Goal: Information Seeking & Learning: Find specific fact

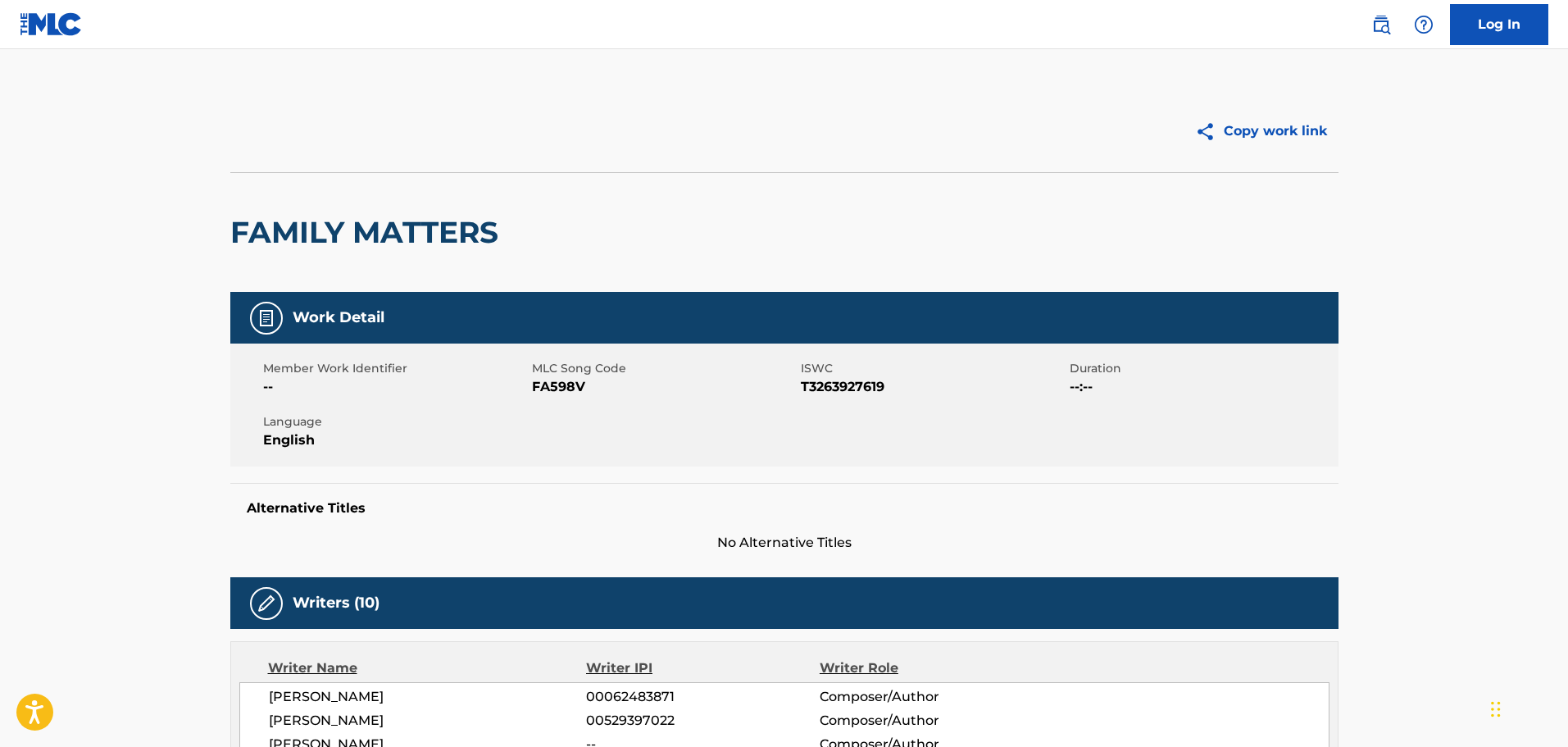
click at [1374, 28] on img at bounding box center [1380, 24] width 19 height 19
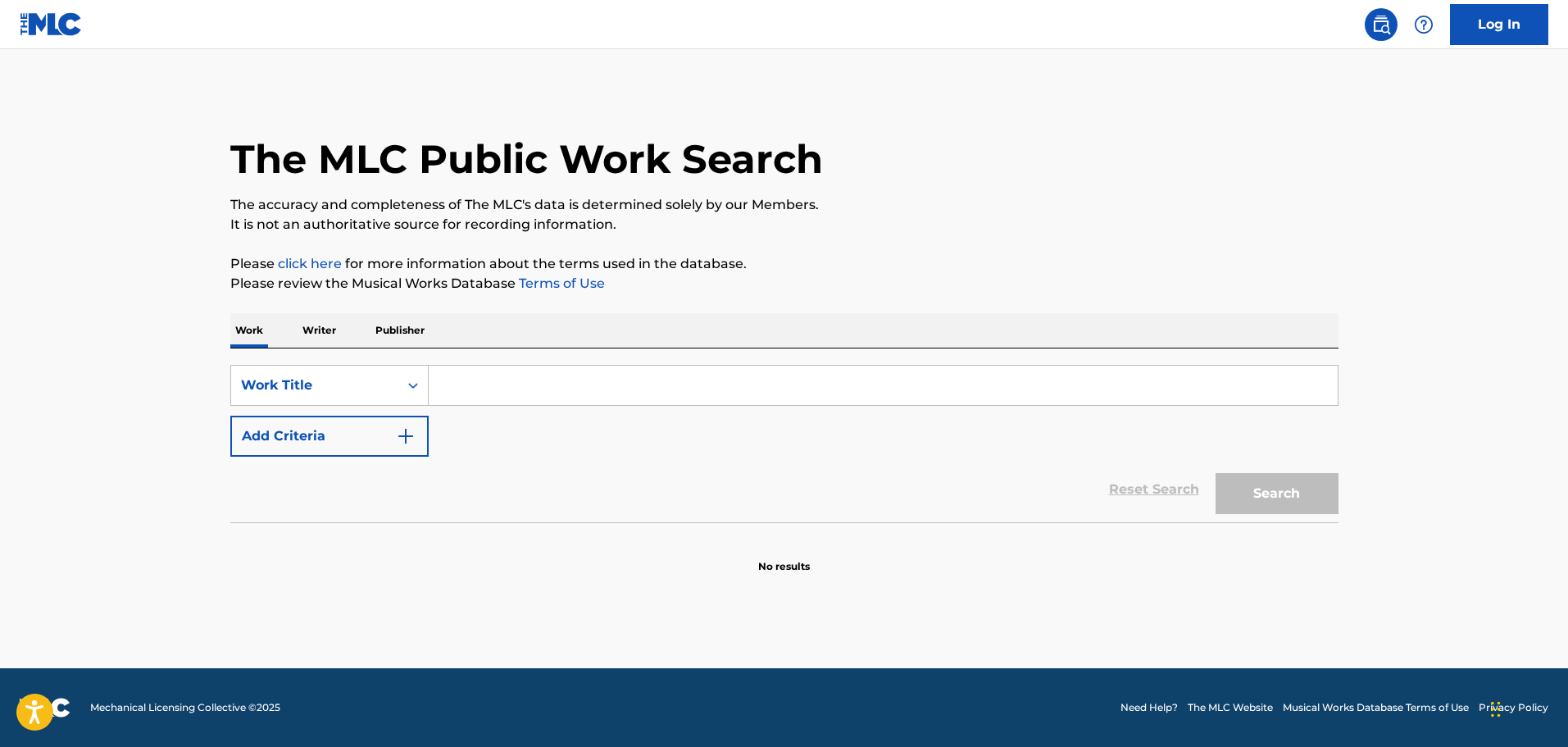
click at [601, 386] on input "Search Form" at bounding box center [883, 385] width 909 height 40
paste input "Broken"
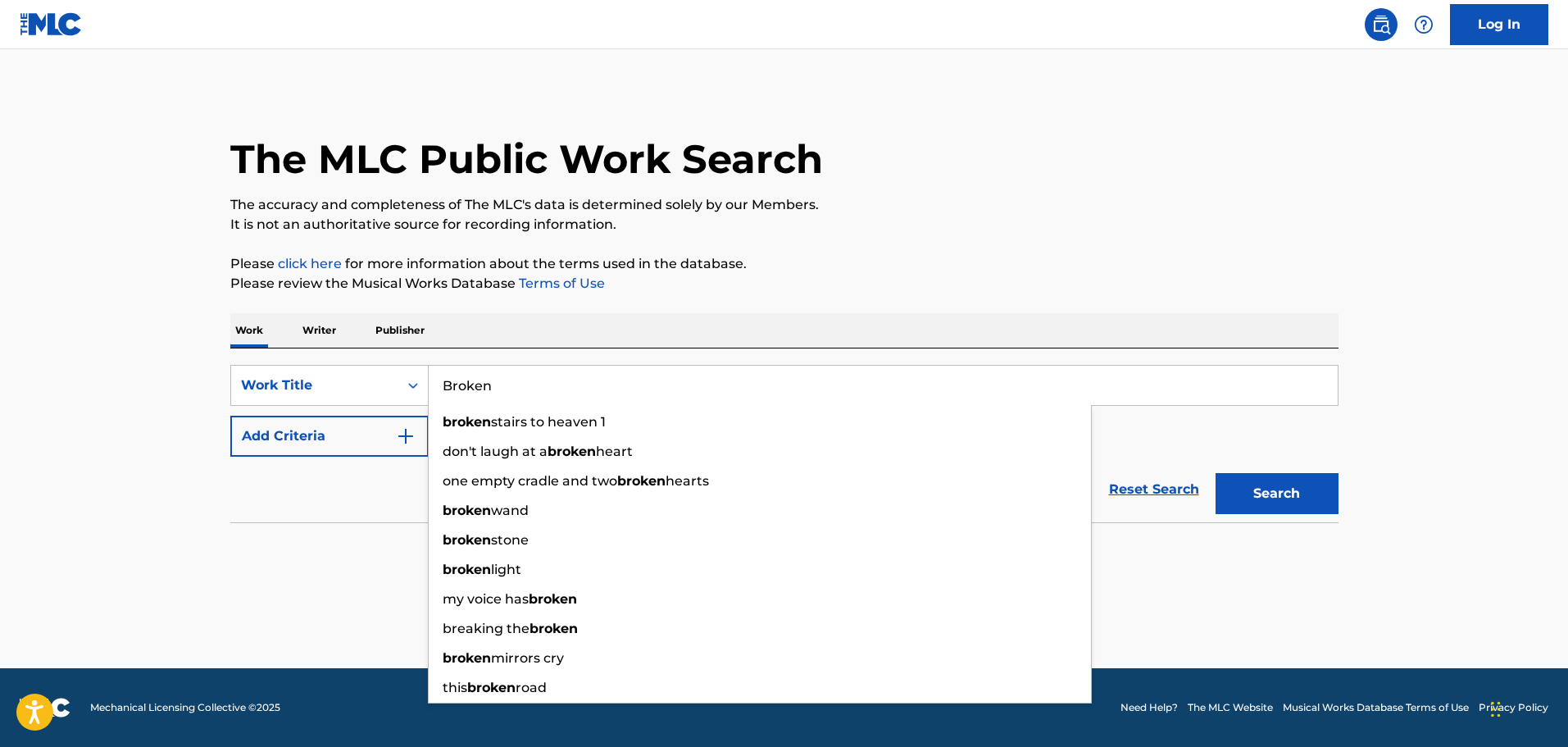
type input "Broken"
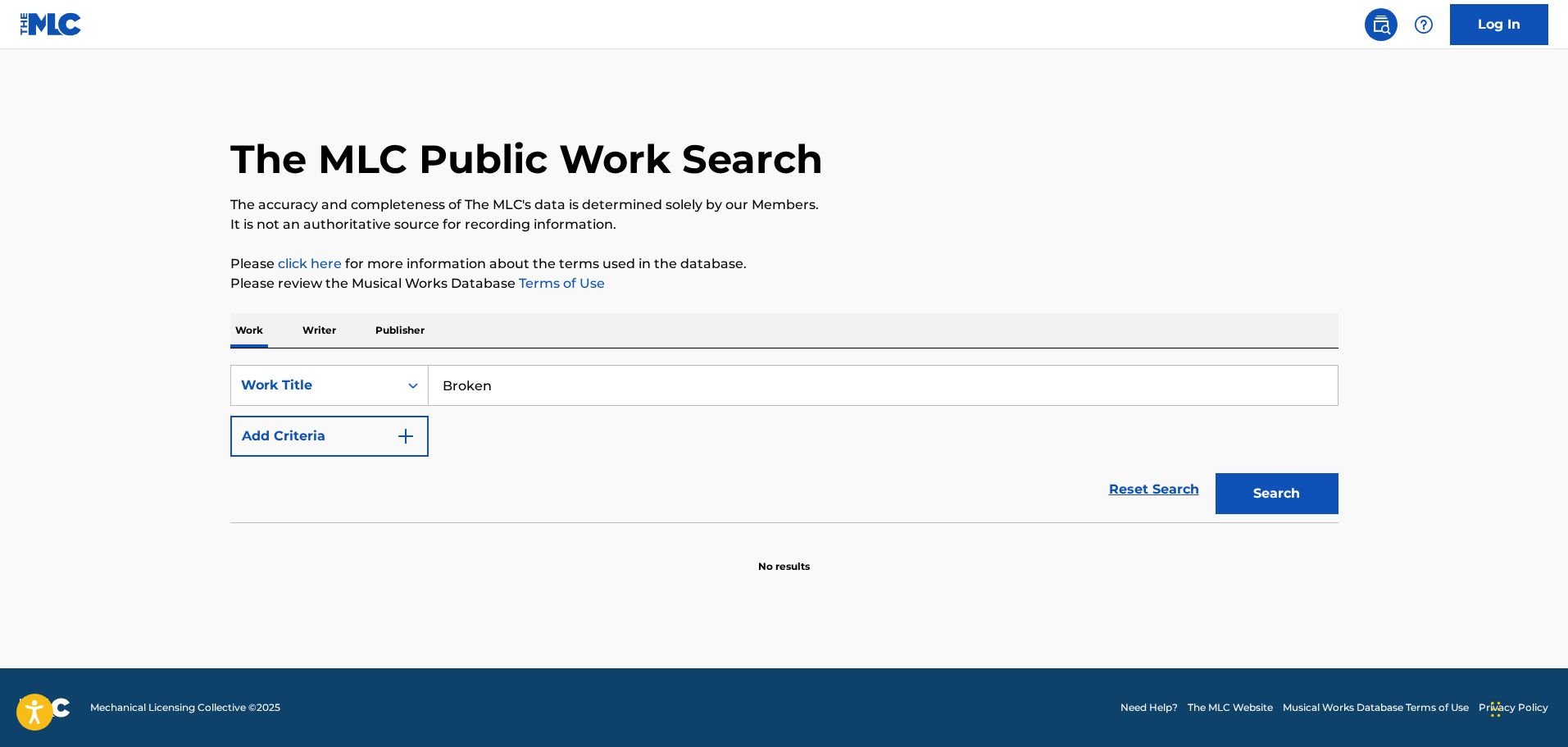
drag, startPoint x: 360, startPoint y: 441, endPoint x: 371, endPoint y: 439, distance: 11.2
click at [361, 439] on button "Add Criteria" at bounding box center [329, 436] width 198 height 41
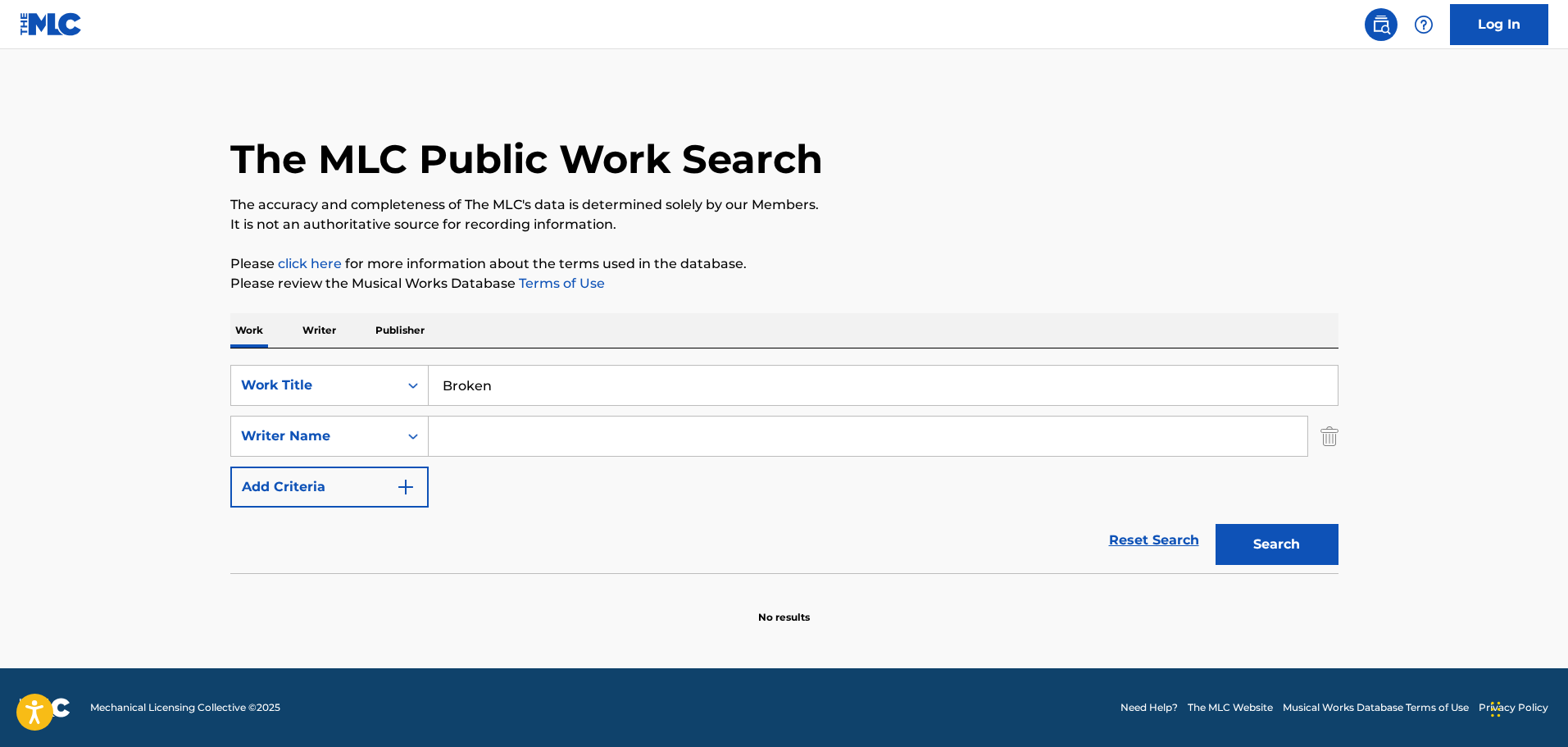
click at [469, 433] on input "Search Form" at bounding box center [867, 436] width 878 height 40
type input "[PERSON_NAME]"
click at [1317, 549] on button "Search" at bounding box center [1277, 544] width 123 height 41
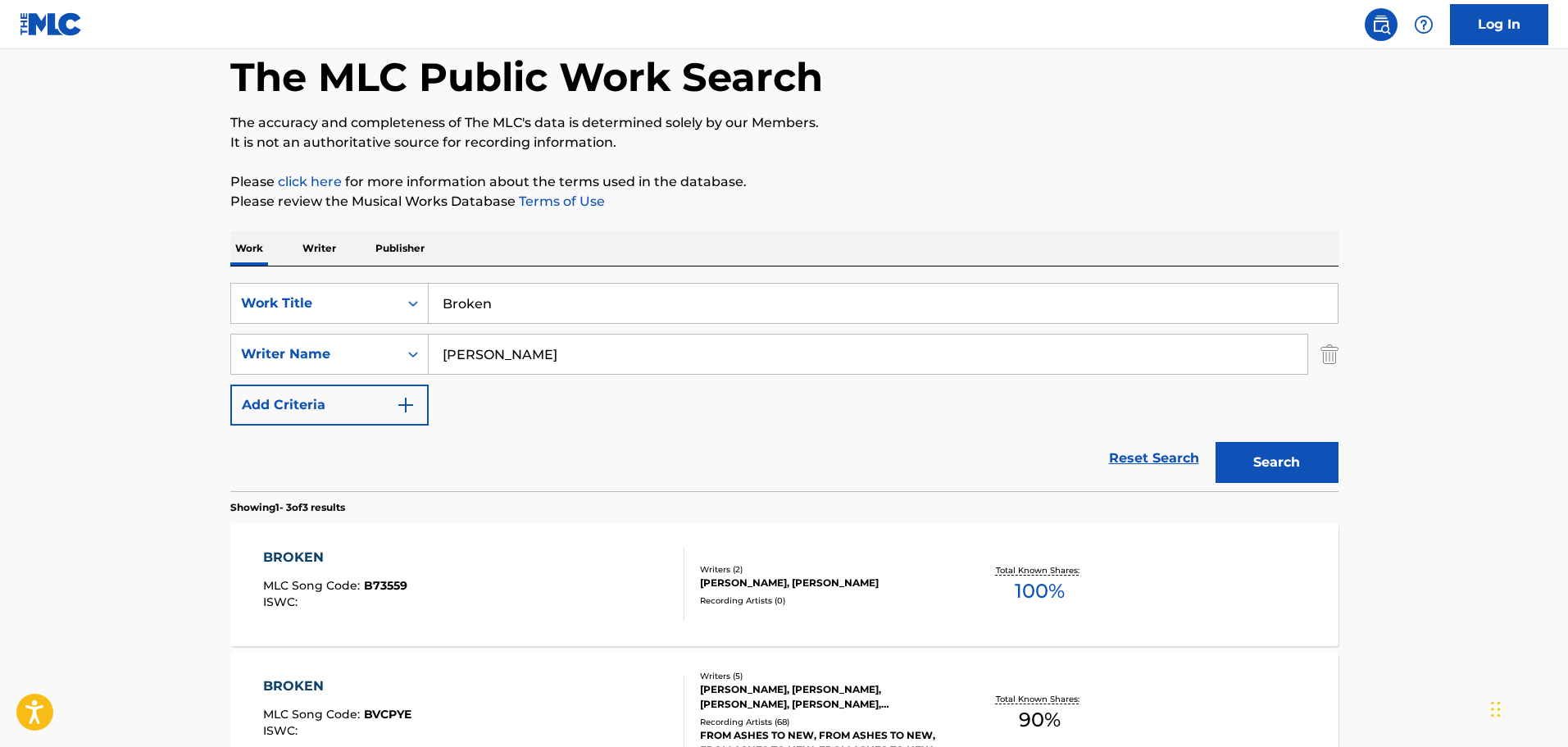
scroll to position [164, 0]
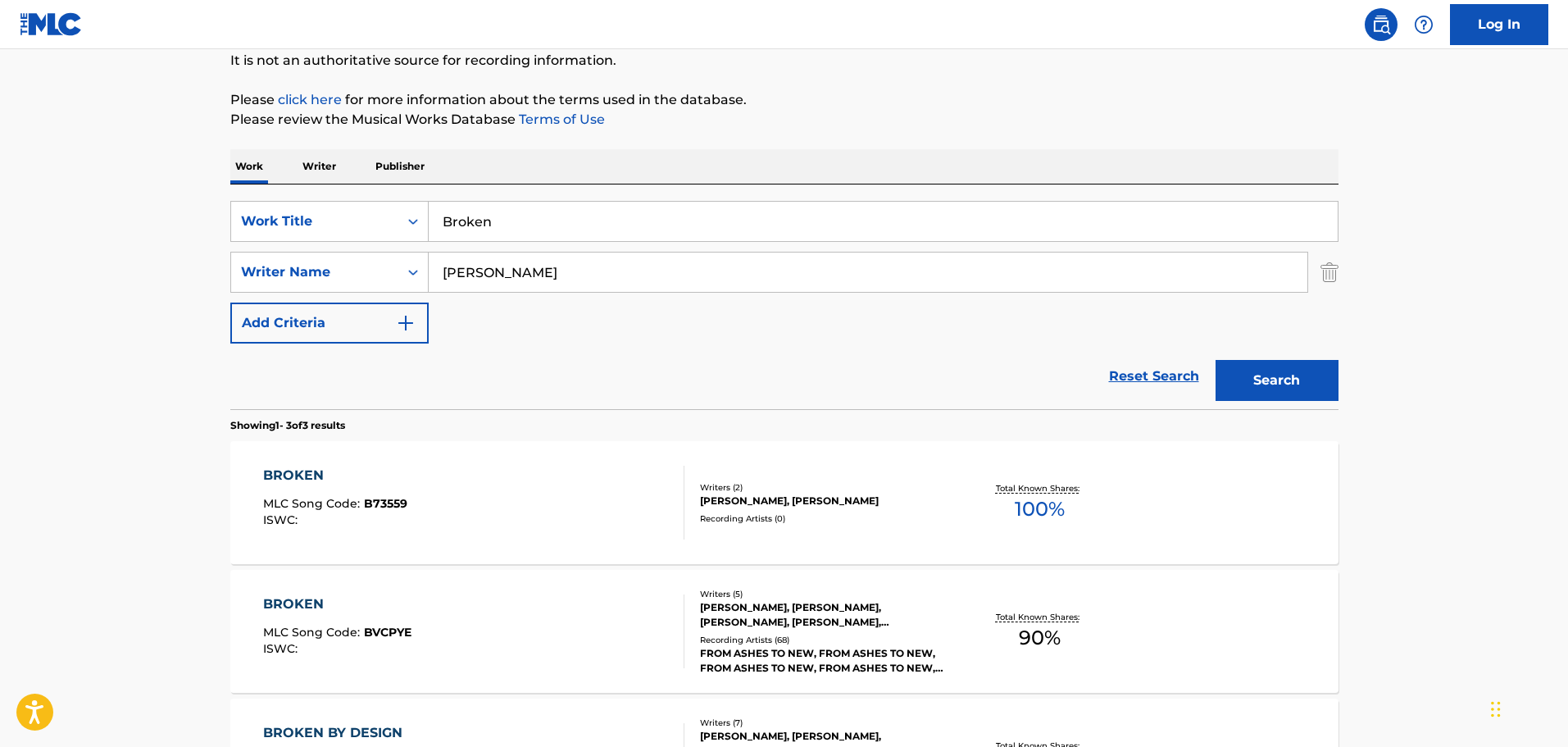
click at [894, 507] on div "[PERSON_NAME], [PERSON_NAME]" at bounding box center [824, 500] width 248 height 14
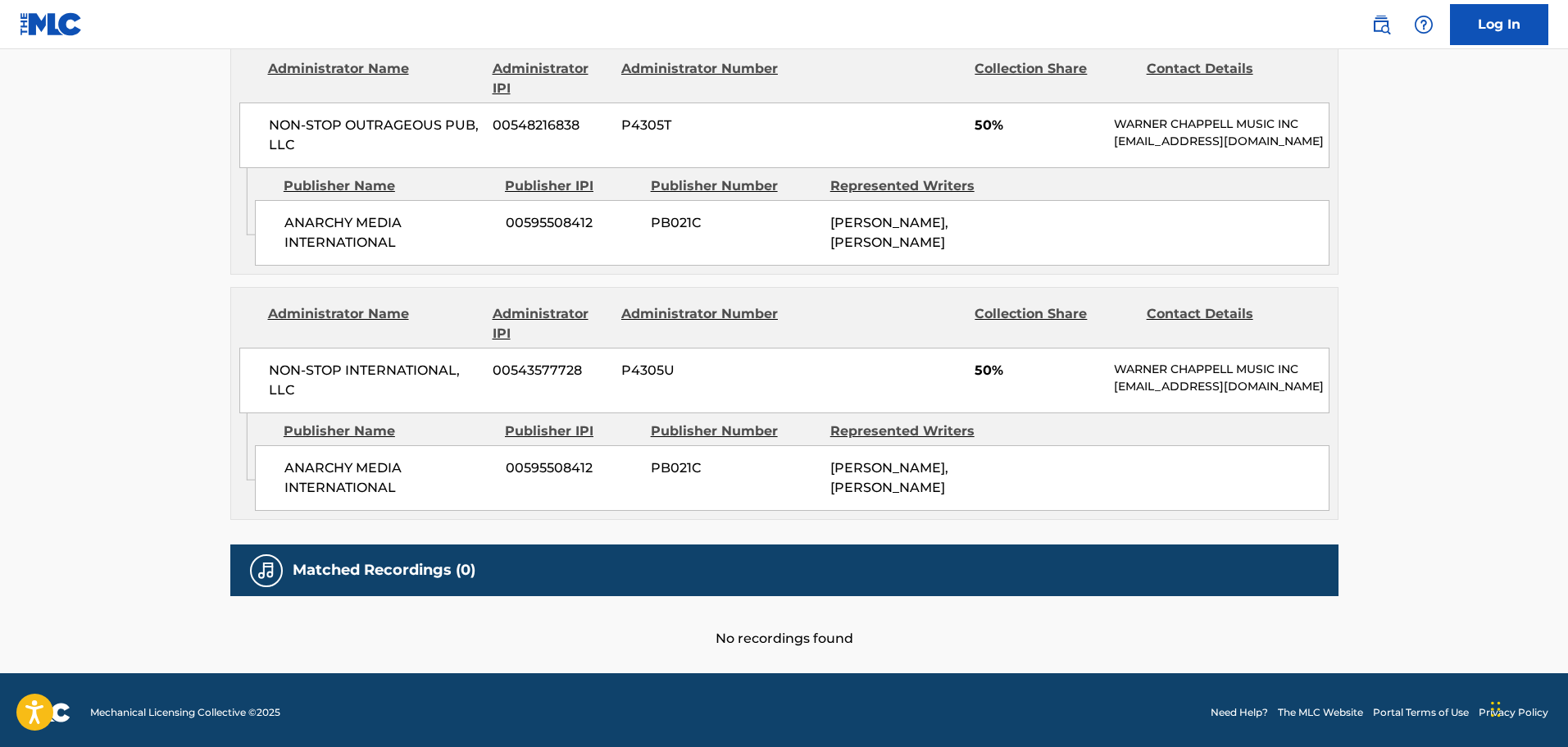
scroll to position [868, 0]
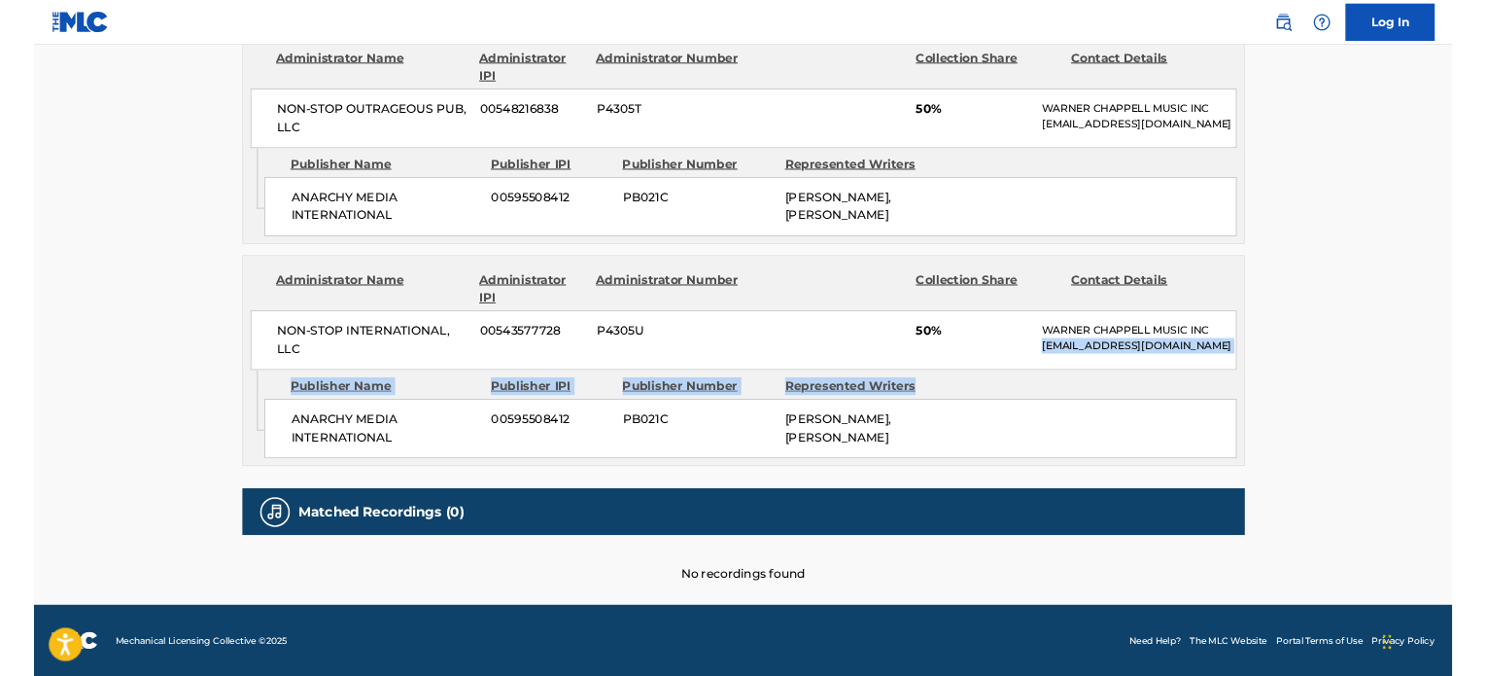
scroll to position [996, 0]
